Goal: Task Accomplishment & Management: Manage account settings

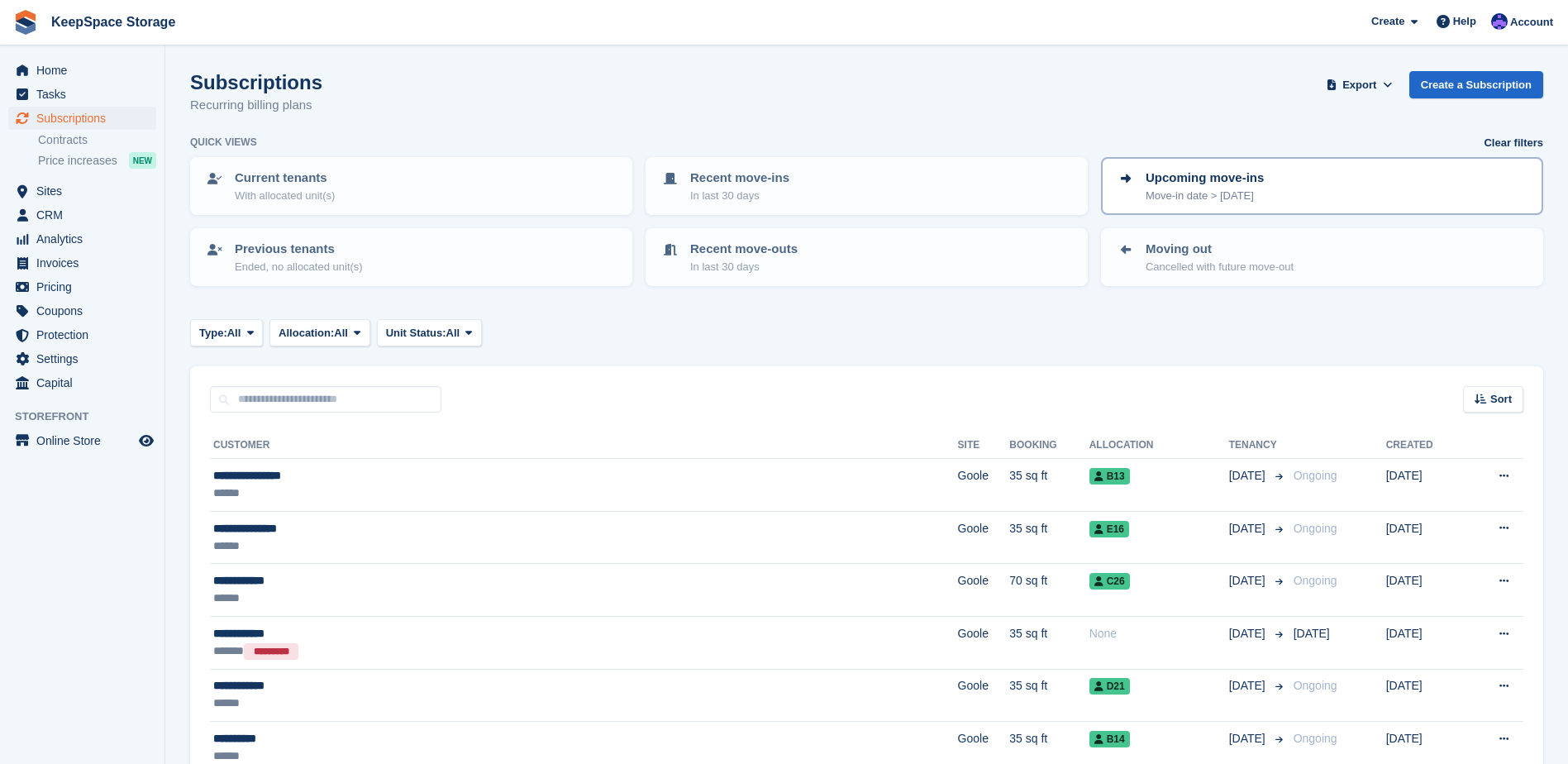
click at [1242, 187] on p "Upcoming move-ins" at bounding box center [1204, 178] width 118 height 19
